Goal: Task Accomplishment & Management: Manage account settings

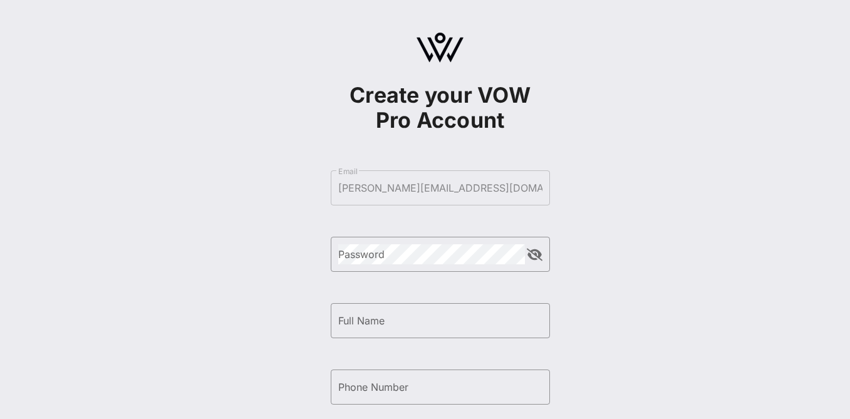
click at [474, 192] on form "​ Email [PERSON_NAME][EMAIL_ADDRESS][DOMAIN_NAME] ​ Password ​ Full Name ​ Phon…" at bounding box center [440, 354] width 219 height 392
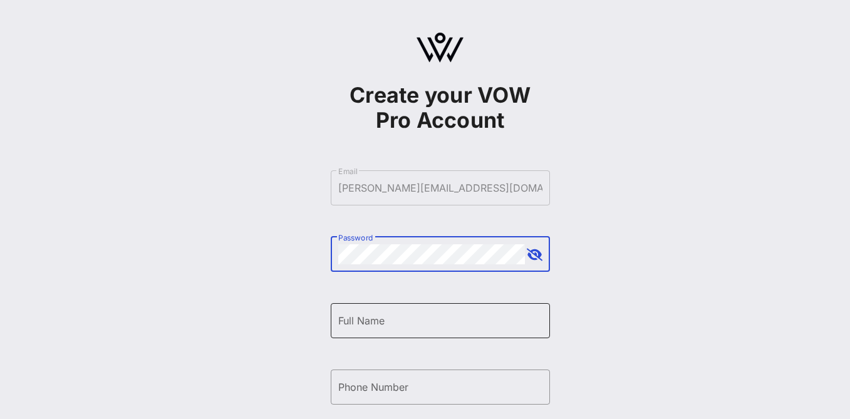
click at [410, 327] on input "Full Name" at bounding box center [440, 321] width 204 height 20
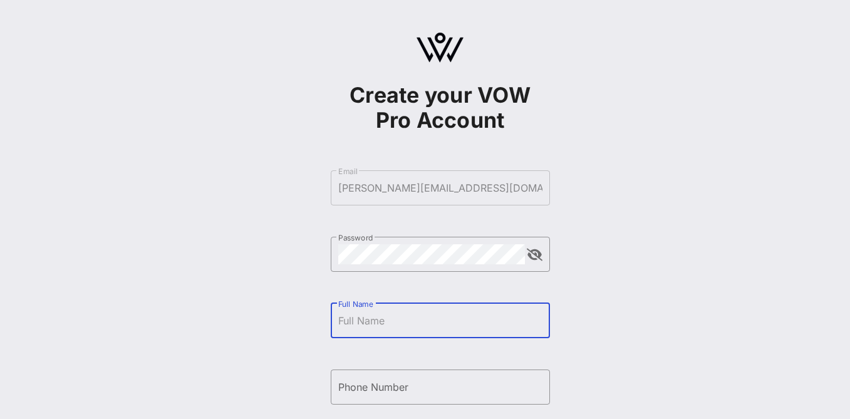
type input "[PERSON_NAME] [PERSON_NAME]"
type input "[PHONE_NUMBER]"
click at [610, 309] on div "Create your VOW Pro Account ​ Email [PERSON_NAME][EMAIL_ADDRESS][DOMAIN_NAME] ​…" at bounding box center [440, 304] width 820 height 608
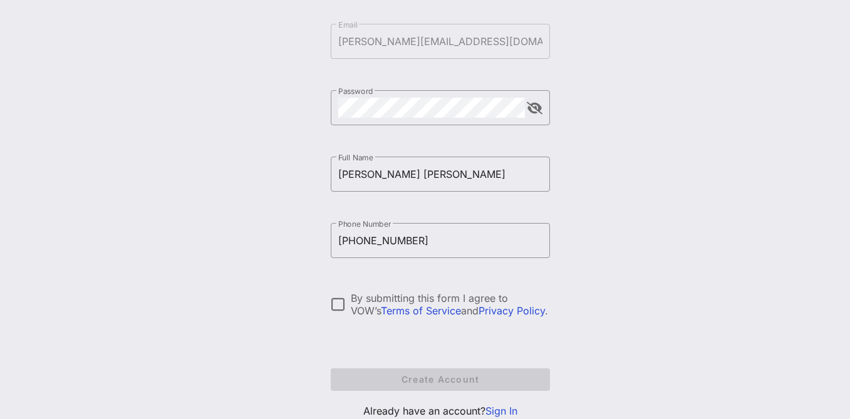
scroll to position [171, 0]
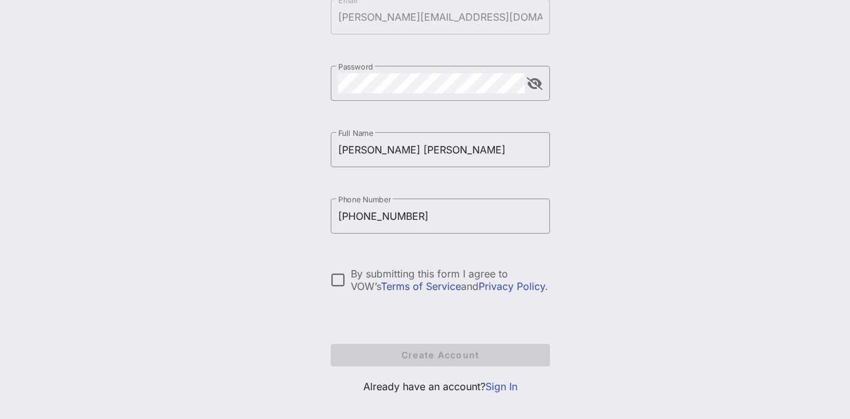
click at [504, 388] on link "Sign In" at bounding box center [502, 386] width 32 height 13
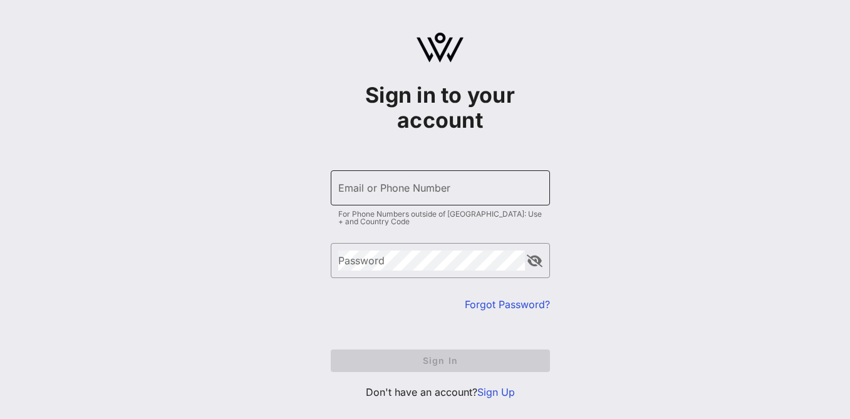
click at [391, 189] on input "Email or Phone Number" at bounding box center [440, 188] width 204 height 20
type input "[PERSON_NAME][EMAIL_ADDRESS][DOMAIN_NAME]"
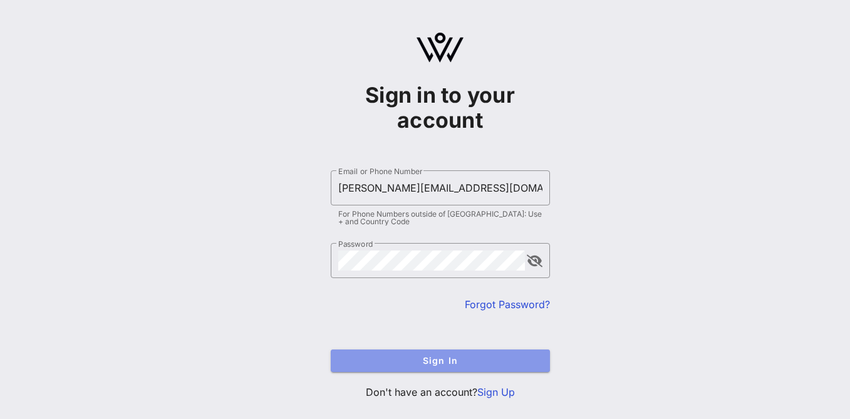
click at [420, 361] on span "Sign In" at bounding box center [440, 360] width 199 height 11
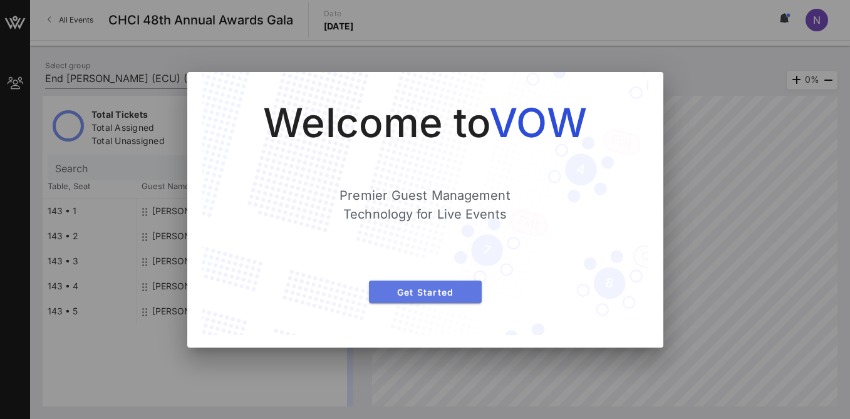
click at [444, 296] on span "Get Started" at bounding box center [425, 292] width 93 height 11
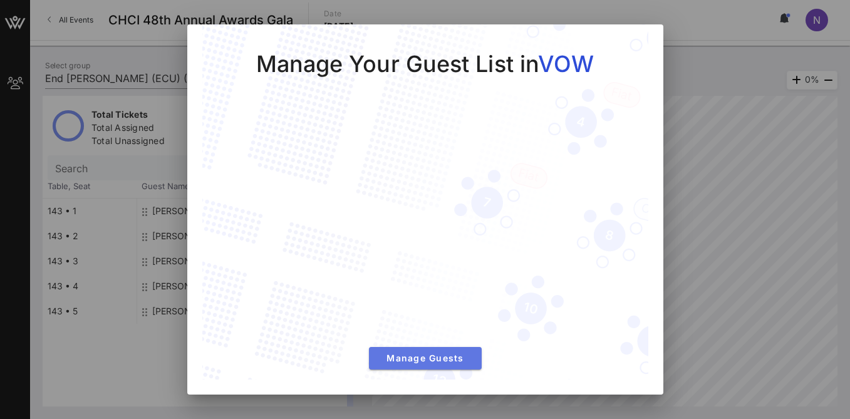
click at [449, 356] on span "Manage Guests" at bounding box center [425, 358] width 93 height 11
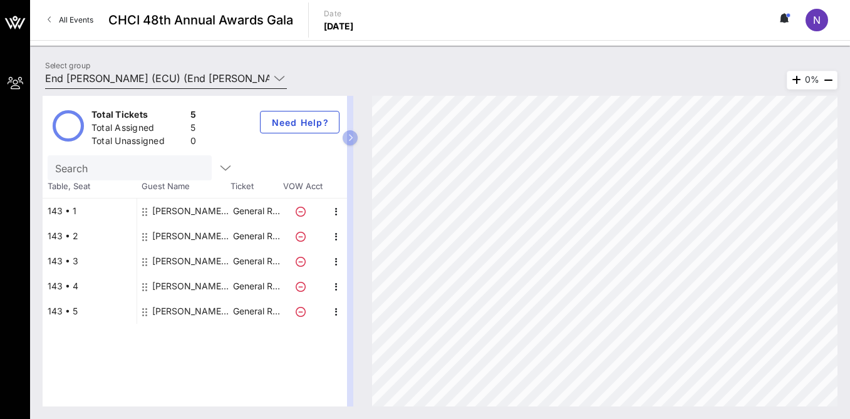
click at [229, 81] on input "End [PERSON_NAME] (ECU) (End [PERSON_NAME] (ECU)) [Nicole Brener-Schmitz, [EMAI…" at bounding box center [157, 78] width 224 height 20
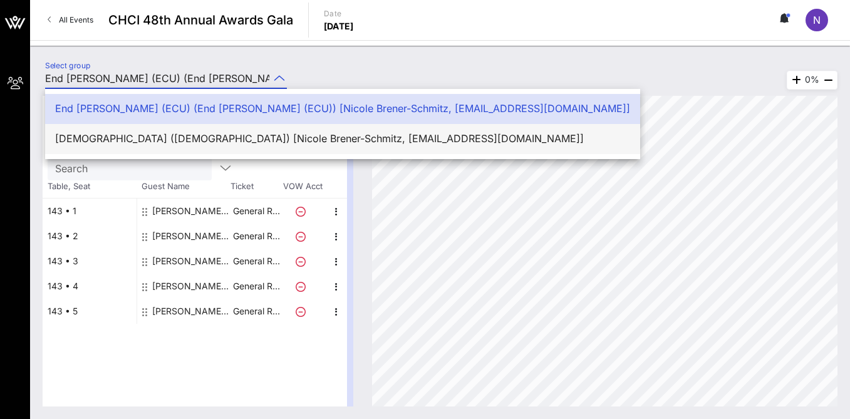
click at [215, 136] on div "[DEMOGRAPHIC_DATA] ([DEMOGRAPHIC_DATA]) [Nicole Brener-Schmitz, [EMAIL_ADDRESS]…" at bounding box center [342, 139] width 575 height 12
type input "[DEMOGRAPHIC_DATA] ([DEMOGRAPHIC_DATA]) [Nicole Brener-Schmitz, [EMAIL_ADDRESS]…"
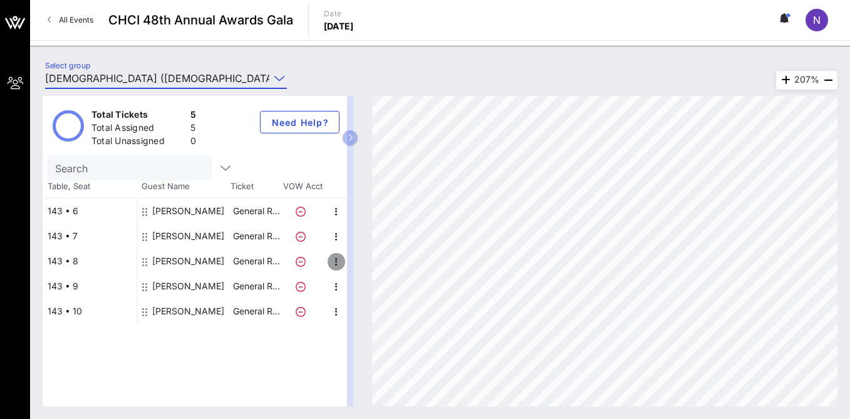
click at [332, 262] on icon "button" at bounding box center [336, 261] width 15 height 15
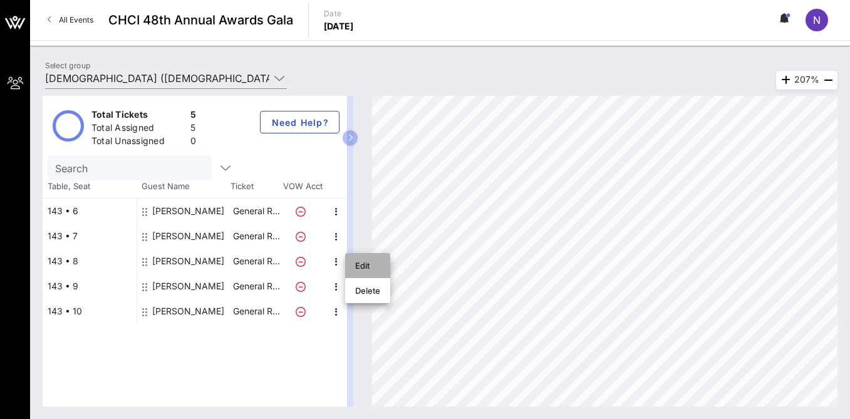
click at [365, 266] on div "Edit" at bounding box center [367, 266] width 25 height 10
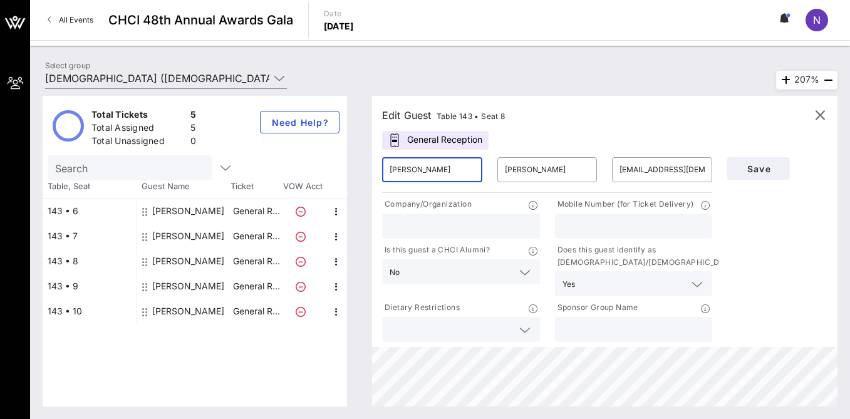
drag, startPoint x: 430, startPoint y: 169, endPoint x: 387, endPoint y: 166, distance: 43.3
click at [387, 166] on div "​ [PERSON_NAME]" at bounding box center [432, 169] width 100 height 25
